Goal: Find specific page/section

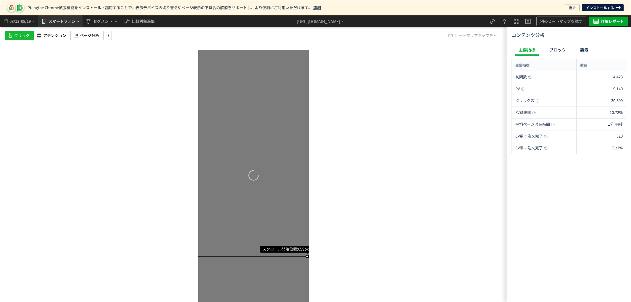
click at [55, 18] on span "スマートフォン" at bounding box center [62, 21] width 27 height 9
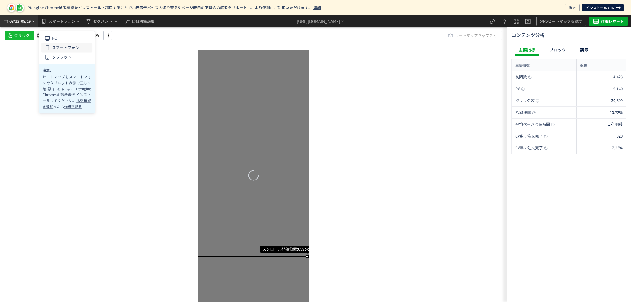
click at [30, 22] on span "08/19" at bounding box center [26, 21] width 10 height 12
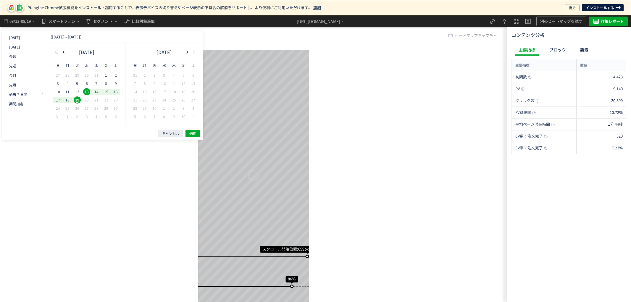
click at [241, 40] on div "クリック アテンション ページ分析 ヒートマップキャプチャ" at bounding box center [258, 35] width 507 height 9
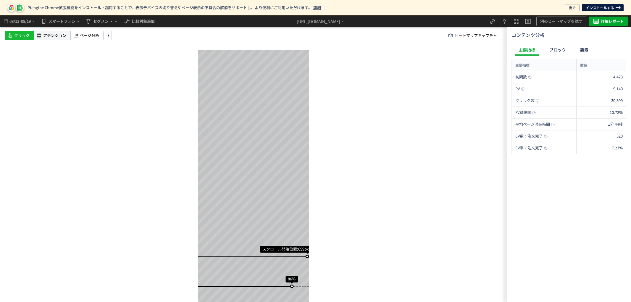
click at [62, 36] on span "アテンション" at bounding box center [54, 36] width 23 height 6
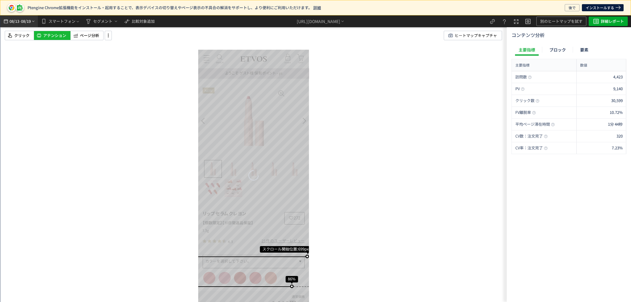
click at [26, 21] on span "08/19" at bounding box center [26, 21] width 10 height 12
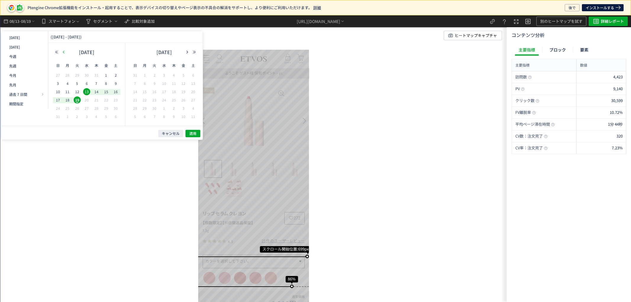
click at [64, 52] on icon "button" at bounding box center [64, 52] width 4 height 4
click at [90, 101] on span "23" at bounding box center [86, 100] width 7 height 7
click at [79, 107] on span "29" at bounding box center [77, 108] width 7 height 7
click at [193, 134] on span "適用" at bounding box center [192, 133] width 7 height 5
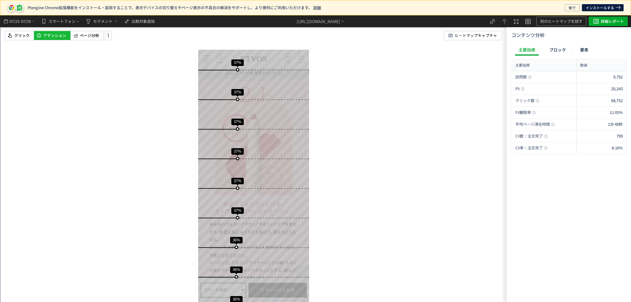
scroll to position [807, 0]
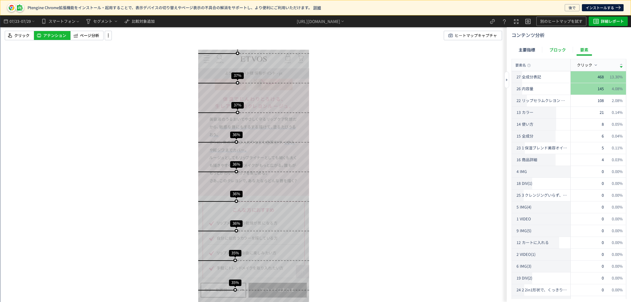
drag, startPoint x: 543, startPoint y: 46, endPoint x: 549, endPoint y: 48, distance: 6.0
click at [543, 47] on div "主要指標 ブロック 要素" at bounding box center [554, 50] width 84 height 12
click at [549, 48] on div "ブロック" at bounding box center [558, 50] width 24 height 12
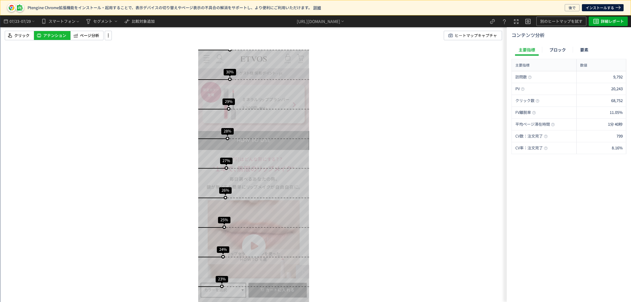
scroll to position [1834, 0]
